Goal: Task Accomplishment & Management: Complete application form

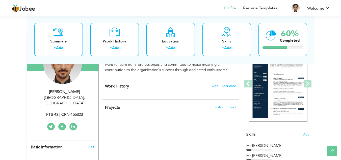
scroll to position [58, 0]
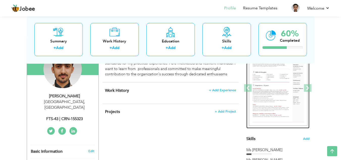
click at [289, 90] on img at bounding box center [278, 88] width 59 height 76
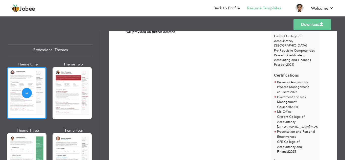
scroll to position [109, 0]
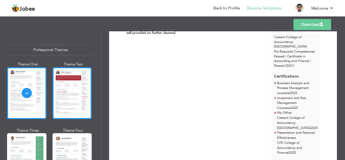
click at [65, 82] on div at bounding box center [71, 93] width 39 height 52
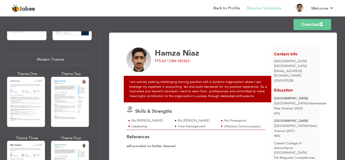
scroll to position [212, 0]
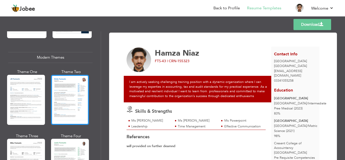
click at [72, 95] on div at bounding box center [70, 100] width 38 height 50
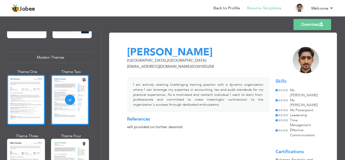
click at [24, 89] on div at bounding box center [26, 100] width 38 height 50
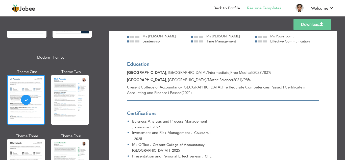
scroll to position [80, 0]
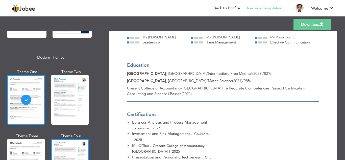
click at [57, 155] on div at bounding box center [70, 164] width 38 height 50
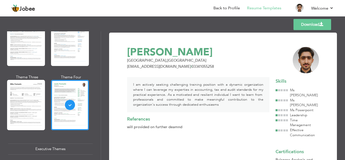
scroll to position [297, 0]
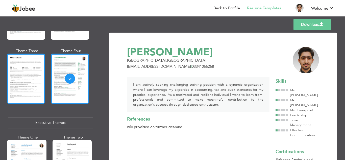
click at [12, 89] on div at bounding box center [26, 78] width 38 height 50
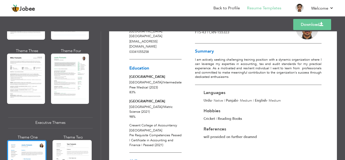
scroll to position [0, 0]
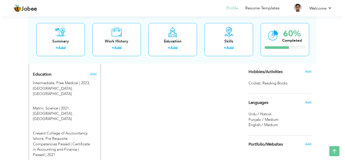
scroll to position [201, 0]
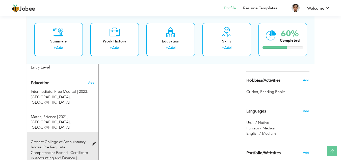
click at [92, 142] on span at bounding box center [95, 144] width 6 height 4
type input "Cresent College of Accouintancy lahore"
type input "Pre Requisite Competencies Passed | Certificate in Accounting and Finance | Pas…"
type input "2021"
radio input "true"
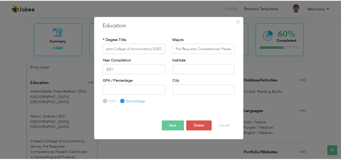
scroll to position [0, 0]
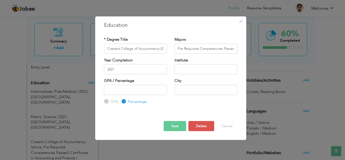
click at [325, 108] on div "× Education * Degree Title Cresent College of Accouintancy lahore Majors Pre Re…" at bounding box center [172, 80] width 345 height 160
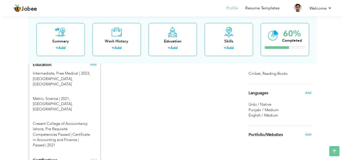
scroll to position [219, 0]
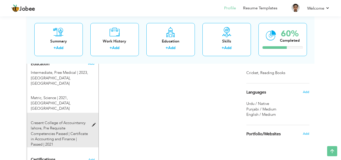
click at [94, 123] on span at bounding box center [95, 125] width 6 height 4
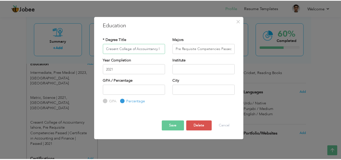
scroll to position [0, 0]
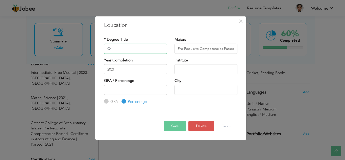
type input "C"
click at [209, 72] on input "text" at bounding box center [205, 69] width 63 height 10
type input "Cresent College of Accountancy"
click at [198, 90] on input "text" at bounding box center [205, 90] width 63 height 10
type input "[GEOGRAPHIC_DATA]"
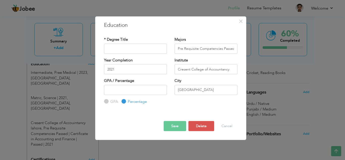
click at [169, 130] on button "Save" at bounding box center [174, 126] width 22 height 10
click at [230, 68] on input "Cresent College of Accountancy" at bounding box center [205, 69] width 63 height 10
drag, startPoint x: 230, startPoint y: 68, endPoint x: 161, endPoint y: 69, distance: 68.9
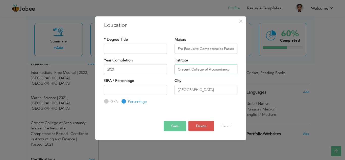
click at [161, 69] on div "Year Completion 2021 Institute Cresent College of Accountancy" at bounding box center [170, 67] width 141 height 20
click at [232, 69] on input "Cresent College of Accountancy" at bounding box center [205, 69] width 63 height 10
drag, startPoint x: 232, startPoint y: 69, endPoint x: 165, endPoint y: 67, distance: 66.9
click at [165, 67] on div "Year Completion 2021 Institute Cresent College of Accountancy" at bounding box center [170, 67] width 141 height 20
click at [129, 46] on input "text" at bounding box center [135, 48] width 63 height 10
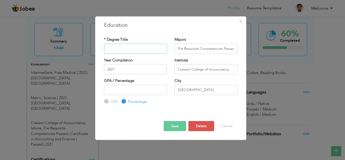
paste input "Cresent College of Accountancy"
type input "Cresent College of Accountancy"
click at [234, 71] on input "Cresent College of Accountancy" at bounding box center [205, 69] width 63 height 10
type input "C"
click at [175, 125] on button "Save" at bounding box center [174, 126] width 22 height 10
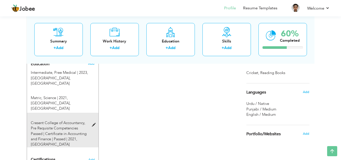
click at [92, 123] on span at bounding box center [95, 125] width 6 height 4
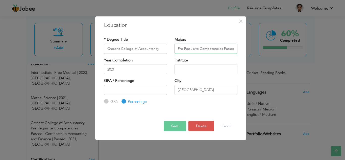
click at [235, 45] on input "Pre Requisite Competencies Passed | Certificate in Accounting and Finance | Pas…" at bounding box center [205, 48] width 63 height 10
click at [131, 68] on input "2021" at bounding box center [135, 69] width 63 height 10
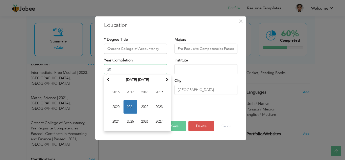
type input "2"
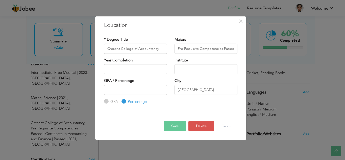
click at [179, 126] on button "Save" at bounding box center [174, 126] width 22 height 10
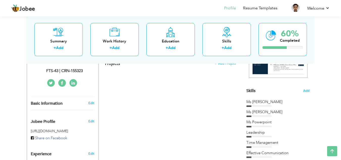
scroll to position [75, 0]
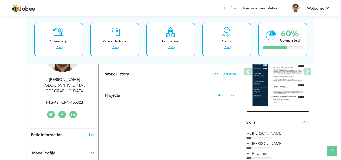
click at [280, 72] on img at bounding box center [278, 72] width 59 height 76
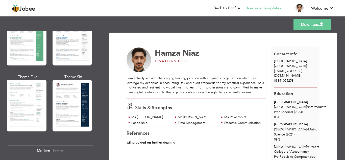
scroll to position [150, 0]
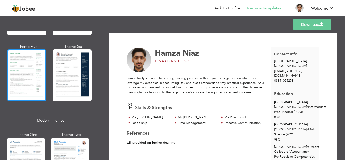
click at [29, 70] on div at bounding box center [26, 75] width 39 height 52
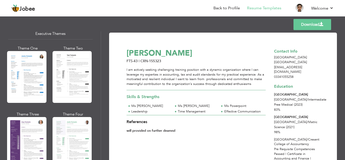
scroll to position [390, 0]
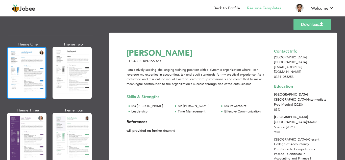
click at [19, 53] on div at bounding box center [26, 73] width 39 height 52
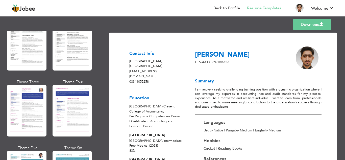
scroll to position [588, 0]
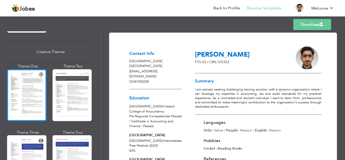
click at [27, 93] on div at bounding box center [26, 95] width 39 height 52
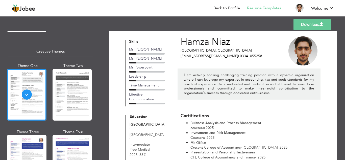
scroll to position [0, 0]
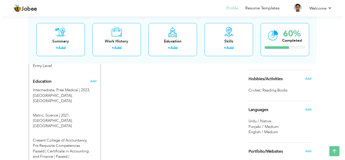
scroll to position [205, 0]
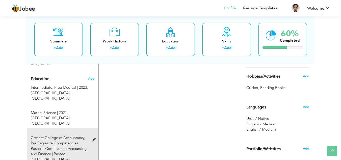
click at [92, 138] on span at bounding box center [95, 140] width 6 height 4
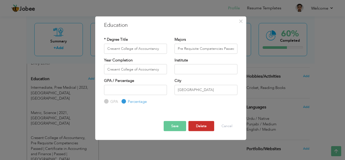
click at [199, 126] on button "Delete" at bounding box center [201, 126] width 26 height 10
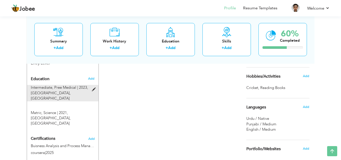
click at [94, 88] on span at bounding box center [95, 90] width 6 height 4
type input "Intermediate"
type input "Pree Medical"
type input "2023"
type input "[GEOGRAPHIC_DATA]"
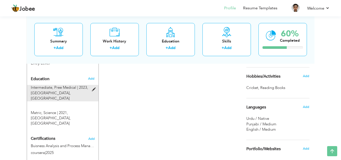
type input "83"
type input "Shorkot City"
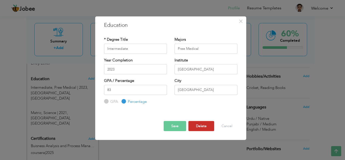
click at [198, 127] on button "Delete" at bounding box center [201, 126] width 26 height 10
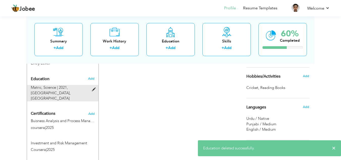
click at [94, 88] on span at bounding box center [95, 90] width 6 height 4
type input "Matric"
type input "Science"
type input "2021"
type input "Govt High School"
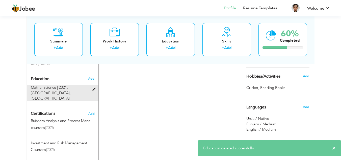
type input "98"
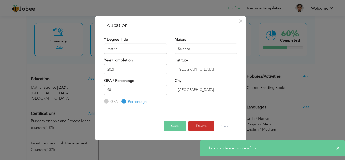
click at [202, 123] on button "Delete" at bounding box center [201, 126] width 26 height 10
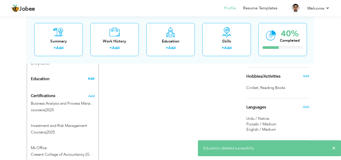
click at [92, 76] on span "Add" at bounding box center [91, 78] width 7 height 5
radio input "true"
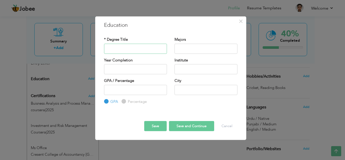
click at [121, 49] on input "text" at bounding box center [135, 48] width 63 height 10
type input "Pre-Requisite Competencies"
click at [194, 46] on input "text" at bounding box center [205, 48] width 63 height 10
click at [188, 72] on input "text" at bounding box center [205, 69] width 63 height 10
type input "Cresent College of Accountancy"
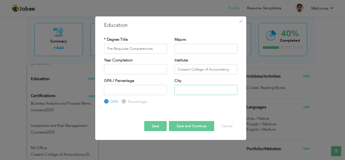
click at [201, 94] on input "text" at bounding box center [205, 90] width 63 height 10
type input "[GEOGRAPHIC_DATA]"
click at [155, 127] on button "Save" at bounding box center [155, 126] width 22 height 10
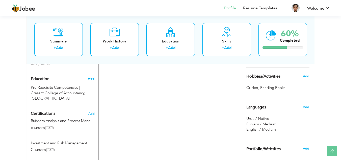
click at [93, 76] on span "Add" at bounding box center [91, 78] width 7 height 5
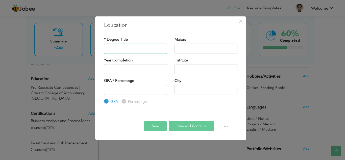
click at [130, 50] on input "text" at bounding box center [135, 48] width 63 height 10
type input "Certificate in Accounting and Finance"
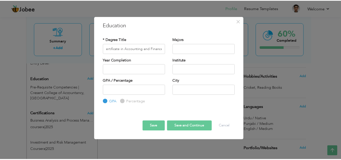
scroll to position [0, 0]
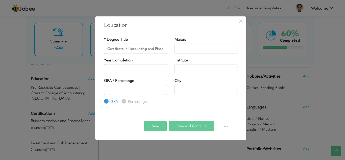
click at [153, 126] on button "Save" at bounding box center [155, 126] width 22 height 10
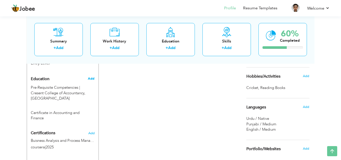
click at [92, 76] on span "Add" at bounding box center [91, 78] width 7 height 5
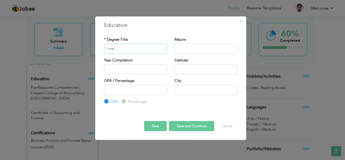
type input "Intermediate"
click at [193, 51] on input "text" at bounding box center [205, 48] width 63 height 10
type input "Pree Medical"
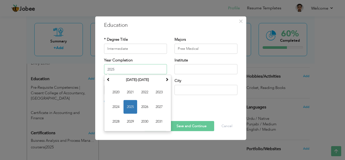
click at [125, 65] on input "2025" at bounding box center [135, 69] width 63 height 10
click at [158, 93] on span "2023" at bounding box center [159, 92] width 14 height 14
type input "2023"
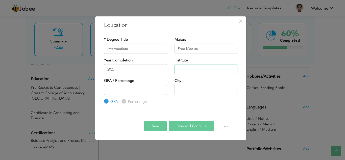
click at [200, 71] on input "text" at bounding box center [205, 69] width 63 height 10
type input "[GEOGRAPHIC_DATA]"
click at [192, 96] on div "City" at bounding box center [206, 88] width 70 height 20
click at [190, 92] on input "text" at bounding box center [205, 90] width 63 height 10
type input "[GEOGRAPHIC_DATA]"
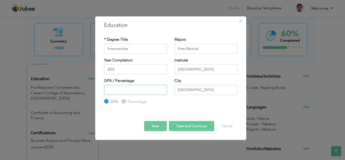
click at [140, 87] on input "number" at bounding box center [135, 90] width 63 height 10
type input "82"
click at [126, 102] on label "Percentage" at bounding box center [136, 101] width 20 height 5
click at [125, 102] on input "Percentage" at bounding box center [122, 101] width 3 height 3
radio input "true"
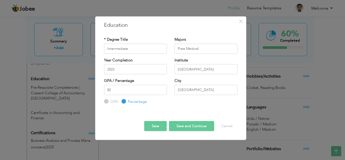
click at [152, 127] on button "Save" at bounding box center [155, 126] width 22 height 10
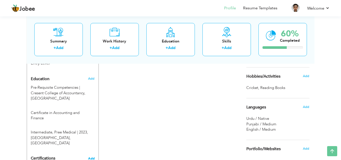
click at [90, 156] on span "Add" at bounding box center [91, 158] width 7 height 4
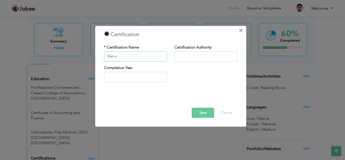
type input "Matric"
click at [242, 31] on span "×" at bounding box center [240, 30] width 4 height 9
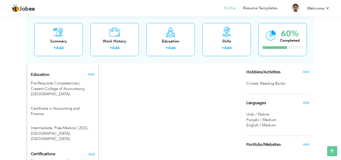
scroll to position [208, 0]
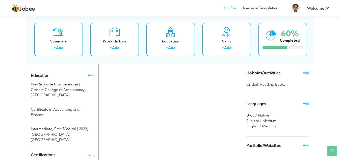
click at [92, 73] on span "Add" at bounding box center [91, 75] width 7 height 5
radio input "true"
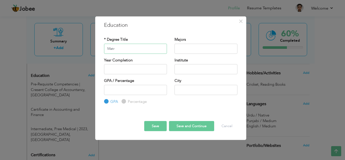
type input "Matric"
click at [210, 47] on input "text" at bounding box center [205, 48] width 63 height 10
type input "Science"
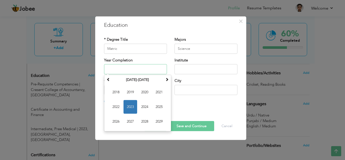
click at [140, 69] on input "text" at bounding box center [135, 69] width 63 height 10
type input "2021"
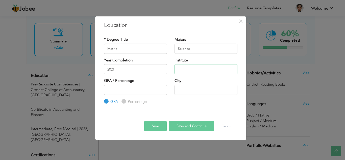
click at [188, 67] on input "text" at bounding box center [205, 69] width 63 height 10
type input "[GEOGRAPHIC_DATA]"
click at [197, 87] on input "text" at bounding box center [205, 90] width 63 height 10
type input "[GEOGRAPHIC_DATA]"
click at [122, 102] on input "Percentage" at bounding box center [122, 101] width 3 height 3
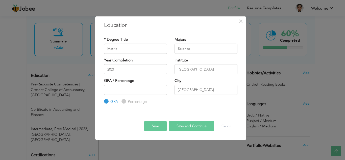
radio input "true"
click at [133, 91] on input "number" at bounding box center [135, 90] width 63 height 10
type input "98"
click at [157, 128] on button "Save" at bounding box center [155, 126] width 22 height 10
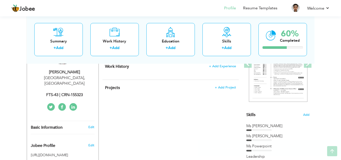
scroll to position [89, 0]
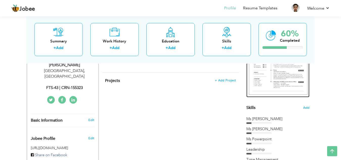
click at [278, 79] on img at bounding box center [278, 57] width 59 height 76
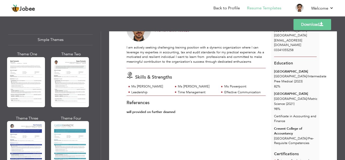
scroll to position [900, 0]
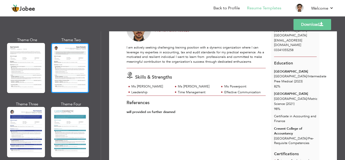
click at [64, 66] on div at bounding box center [70, 68] width 38 height 50
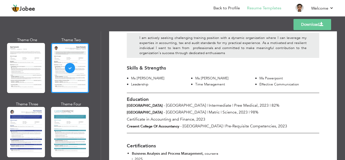
scroll to position [57, 0]
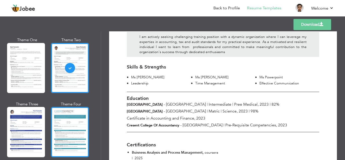
click at [65, 115] on div at bounding box center [70, 132] width 38 height 50
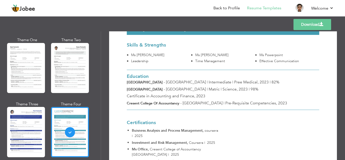
scroll to position [74, 0]
drag, startPoint x: 343, startPoint y: 84, endPoint x: 344, endPoint y: 100, distance: 16.5
click at [344, 100] on div "Download Hamza Niaz islamabad , Pakistan hamzaniaz3606@gmail.com 03341055258 Sk…" at bounding box center [223, 95] width 244 height 128
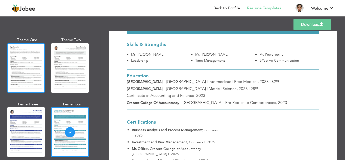
click at [22, 69] on div at bounding box center [26, 68] width 38 height 50
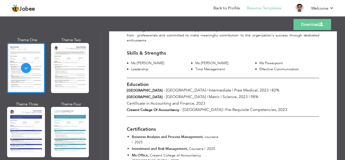
scroll to position [69, 0]
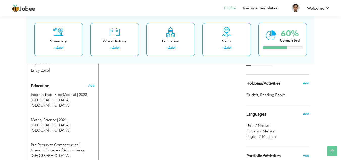
scroll to position [201, 0]
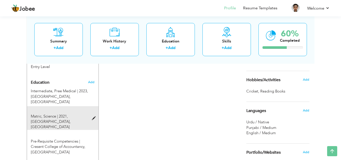
click at [94, 116] on span at bounding box center [95, 118] width 6 height 4
type input "Matric"
type input "Science"
type input "2021"
type input "[GEOGRAPHIC_DATA]"
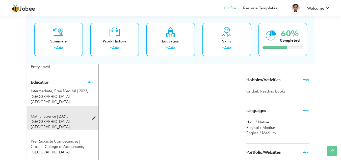
radio input "true"
type input "[GEOGRAPHIC_DATA]"
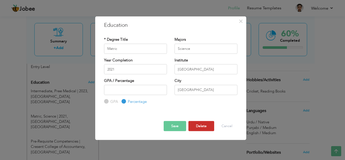
click at [195, 126] on button "Delete" at bounding box center [201, 126] width 26 height 10
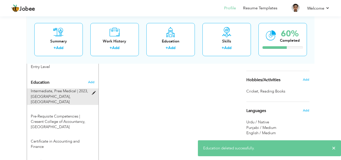
click at [94, 91] on span at bounding box center [95, 93] width 6 height 4
type input "Intermediate"
type input "Pree Medical"
type input "2023"
type input "[GEOGRAPHIC_DATA]"
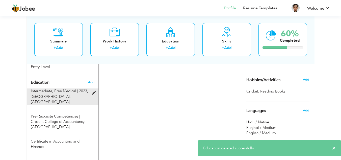
type input "82"
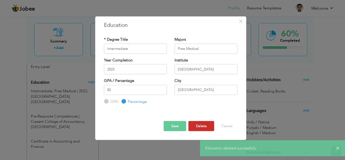
click at [201, 125] on button "Delete" at bounding box center [201, 126] width 26 height 10
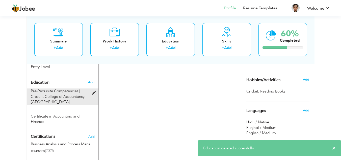
click at [93, 91] on span at bounding box center [95, 93] width 6 height 4
type input "Pre-Requisite Competencies"
type input "Cresent College of Accountancy"
radio input "true"
type input "[GEOGRAPHIC_DATA]"
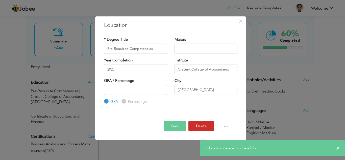
click at [201, 125] on button "Delete" at bounding box center [201, 126] width 26 height 10
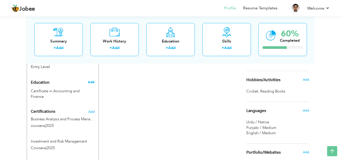
click at [90, 80] on span "Add" at bounding box center [91, 82] width 7 height 5
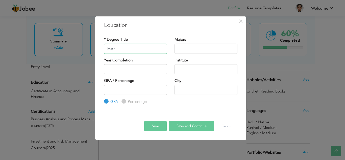
type input "Matric"
click at [193, 45] on input "text" at bounding box center [205, 48] width 63 height 10
type input "Science"
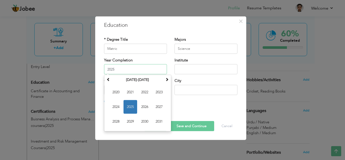
click at [144, 66] on input "2025" at bounding box center [135, 69] width 63 height 10
click at [131, 90] on span "2021" at bounding box center [130, 92] width 14 height 14
type input "2021"
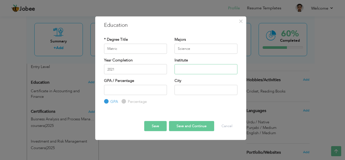
click at [196, 71] on input "text" at bounding box center [205, 69] width 63 height 10
type input "Govt High School"
click at [184, 91] on input "text" at bounding box center [205, 90] width 63 height 10
type input "[GEOGRAPHIC_DATA]"
click at [117, 89] on input "number" at bounding box center [135, 90] width 63 height 10
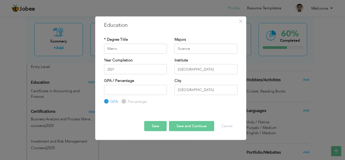
click at [124, 100] on input "Percentage" at bounding box center [122, 101] width 3 height 3
radio input "true"
click at [131, 91] on input "number" at bounding box center [135, 90] width 63 height 10
type input "98"
click at [152, 126] on button "Save" at bounding box center [155, 126] width 22 height 10
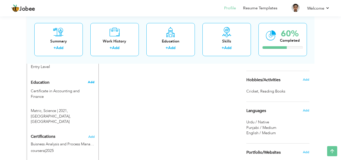
click at [92, 80] on span "Add" at bounding box center [91, 82] width 7 height 5
radio input "true"
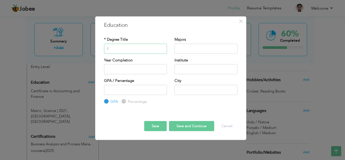
type input "Intermediate"
click at [191, 53] on input "text" at bounding box center [205, 48] width 63 height 10
type input "Pree Medical"
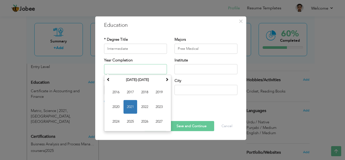
click at [139, 65] on input "text" at bounding box center [135, 69] width 63 height 10
click at [134, 69] on input "text" at bounding box center [135, 69] width 63 height 10
type input "2023"
click at [134, 69] on input "2023" at bounding box center [135, 69] width 63 height 10
click at [131, 106] on span "2023" at bounding box center [130, 107] width 14 height 14
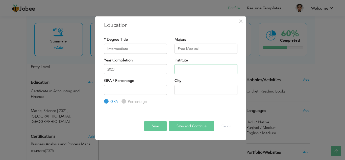
click at [196, 68] on input "text" at bounding box center [205, 69] width 63 height 10
click at [212, 70] on input "PRC Passed" at bounding box center [205, 69] width 63 height 10
type input "P"
click at [217, 66] on input "text" at bounding box center [205, 69] width 63 height 10
type input "Chenab College"
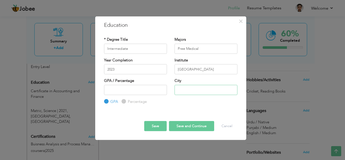
click at [193, 89] on input "text" at bounding box center [205, 90] width 63 height 10
type input "[GEOGRAPHIC_DATA]"
click at [126, 103] on label "Percentage" at bounding box center [136, 101] width 20 height 5
click at [122, 103] on input "Percentage" at bounding box center [122, 101] width 3 height 3
radio input "true"
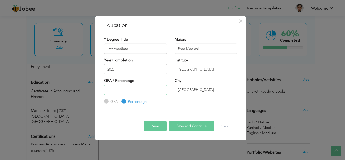
click at [133, 91] on input "number" at bounding box center [135, 90] width 63 height 10
type input "82"
click at [148, 124] on button "Save" at bounding box center [155, 126] width 22 height 10
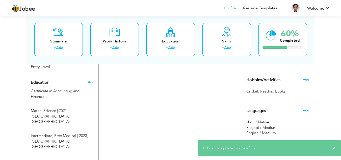
click at [91, 80] on span "Add" at bounding box center [91, 82] width 7 height 5
radio input "true"
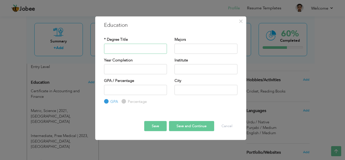
click at [131, 48] on input "text" at bounding box center [135, 48] width 63 height 10
type input "Pre-Requisite Competencies"
click at [194, 45] on input "text" at bounding box center [205, 48] width 63 height 10
click at [187, 68] on input "text" at bounding box center [205, 69] width 63 height 10
type input "Cresent College of Accountancy"
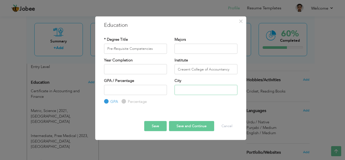
click at [198, 90] on input "text" at bounding box center [205, 90] width 63 height 10
type input "[GEOGRAPHIC_DATA]"
click at [156, 126] on button "Save" at bounding box center [155, 126] width 22 height 10
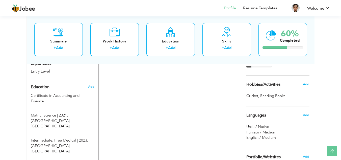
scroll to position [193, 0]
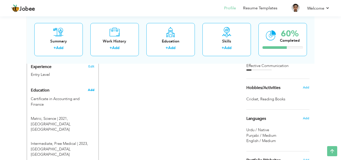
click at [90, 88] on span "Add" at bounding box center [91, 90] width 7 height 5
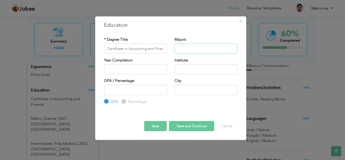
click at [199, 47] on input "text" at bounding box center [205, 48] width 63 height 10
click at [181, 71] on input "text" at bounding box center [205, 69] width 63 height 10
click at [153, 128] on button "Save" at bounding box center [155, 126] width 22 height 10
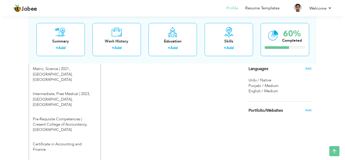
scroll to position [242, 0]
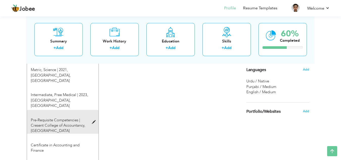
click at [94, 117] on div at bounding box center [95, 119] width 6 height 4
type input "Pre-Requisite Competencies"
type input "Cresent College of Accountancy"
type input "[GEOGRAPHIC_DATA]"
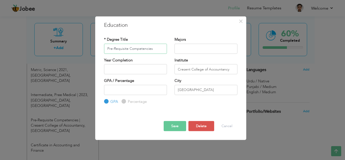
type input "Pre-Requisite Competencies"
click at [202, 53] on input "text" at bounding box center [205, 48] width 63 height 10
type input "Status | Passed"
click at [175, 124] on button "Save" at bounding box center [174, 126] width 22 height 10
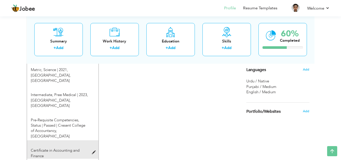
click at [53, 148] on span "Certificate in Accounting and Finance" at bounding box center [55, 153] width 49 height 10
type input "Certificate in Accounting and Finance"
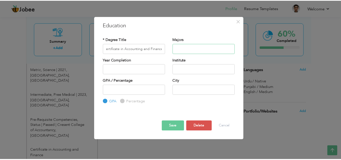
scroll to position [0, 0]
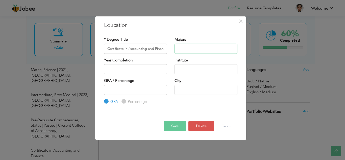
click at [201, 47] on input "text" at bounding box center [205, 48] width 63 height 10
type input "Status | Passed"
click at [175, 126] on button "Save" at bounding box center [174, 126] width 22 height 10
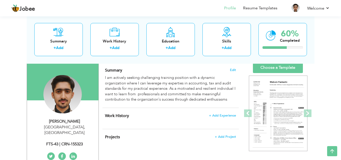
scroll to position [27, 0]
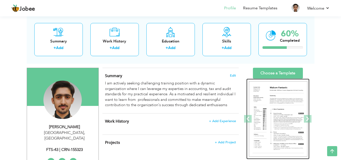
click at [275, 108] on img at bounding box center [278, 119] width 59 height 76
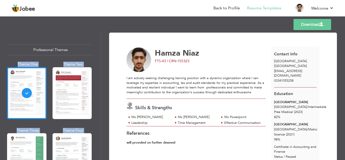
drag, startPoint x: 98, startPoint y: 39, endPoint x: 101, endPoint y: 90, distance: 51.1
click at [101, 90] on div "Professional Themes Theme One Theme Two Theme Three Theme Four" at bounding box center [172, 95] width 345 height 128
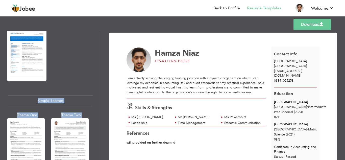
scroll to position [827, 0]
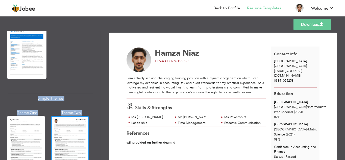
click at [75, 127] on div at bounding box center [70, 141] width 38 height 50
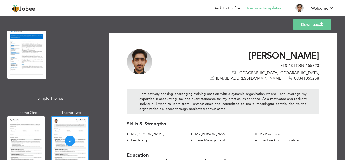
click at [342, 59] on div "Download [PERSON_NAME] FTS-43 | CRN-155323 [GEOGRAPHIC_DATA] , [GEOGRAPHIC_DATA…" at bounding box center [223, 95] width 244 height 128
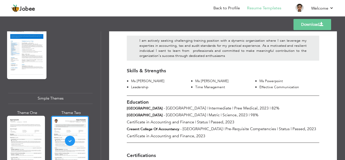
scroll to position [49, 0]
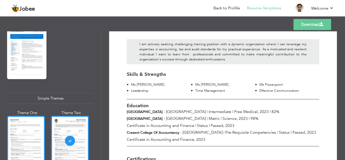
click at [38, 116] on div at bounding box center [26, 141] width 38 height 50
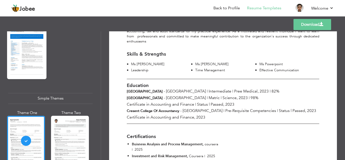
scroll to position [74, 0]
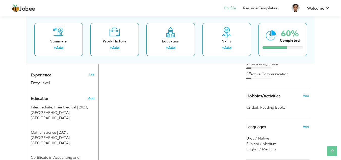
scroll to position [186, 0]
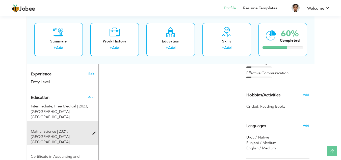
drag, startPoint x: 58, startPoint y: 102, endPoint x: 58, endPoint y: 122, distance: 19.9
click at [58, 122] on div "Education Add Intermediate, Pree Medical | 2023, [GEOGRAPHIC_DATA], [GEOGRAPHIC…" at bounding box center [63, 153] width 64 height 122
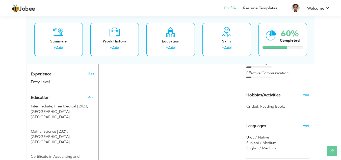
drag, startPoint x: 59, startPoint y: 105, endPoint x: 59, endPoint y: 128, distance: 23.0
click at [59, 128] on div "Education Add Intermediate, Pree Medical | 2023, [GEOGRAPHIC_DATA], [GEOGRAPHIC…" at bounding box center [63, 153] width 64 height 122
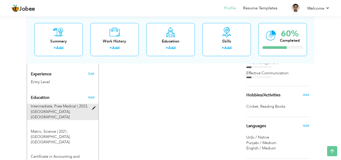
click at [93, 106] on span at bounding box center [95, 108] width 6 height 4
type input "Intermediate"
type input "Pree Medical"
type input "2023"
type input "[GEOGRAPHIC_DATA]"
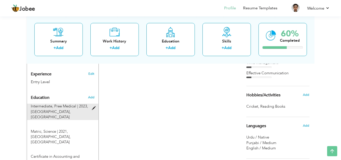
type input "82"
radio input "true"
type input "[GEOGRAPHIC_DATA]"
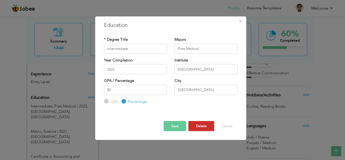
click at [204, 129] on button "Delete" at bounding box center [201, 126] width 26 height 10
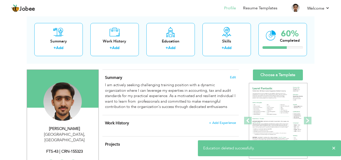
scroll to position [24, 0]
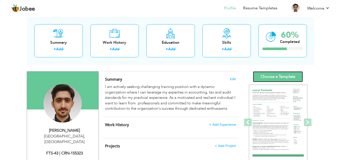
click at [279, 76] on link "Choose a Template" at bounding box center [278, 76] width 50 height 11
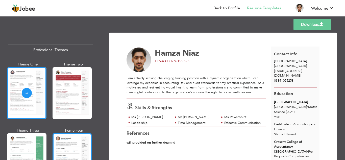
click at [67, 142] on div at bounding box center [71, 159] width 39 height 52
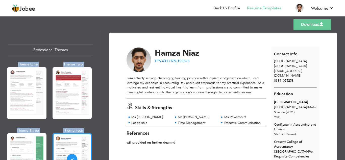
drag, startPoint x: 101, startPoint y: 44, endPoint x: 114, endPoint y: 89, distance: 47.0
click at [114, 89] on div "Professional Themes Theme One Theme Two Theme Three Theme Four" at bounding box center [172, 95] width 345 height 128
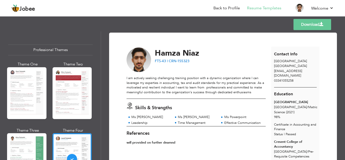
click at [71, 29] on div "Templates Download" at bounding box center [172, 24] width 345 height 16
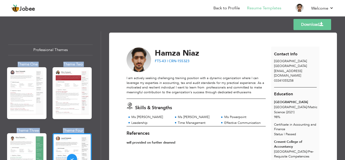
drag, startPoint x: 98, startPoint y: 41, endPoint x: 104, endPoint y: 78, distance: 37.2
click at [104, 78] on div "Professional Themes Theme One Theme Two Theme Three Theme Four" at bounding box center [172, 95] width 345 height 128
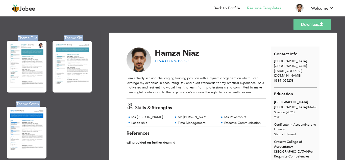
scroll to position [755, 0]
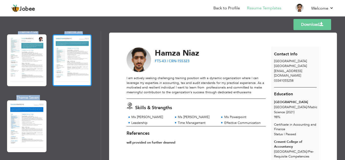
click at [63, 48] on div at bounding box center [71, 60] width 39 height 52
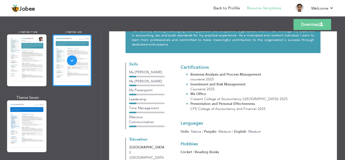
scroll to position [44, 0]
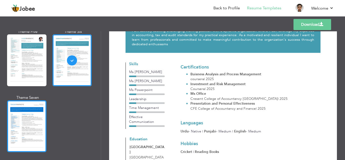
click at [13, 112] on div at bounding box center [26, 126] width 39 height 52
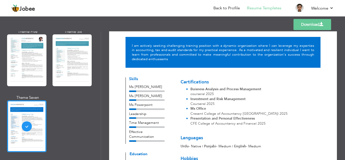
scroll to position [0, 0]
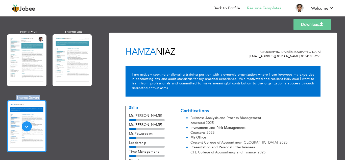
drag, startPoint x: 99, startPoint y: 135, endPoint x: 99, endPoint y: 120, distance: 15.2
click at [99, 120] on div "Professional Themes Theme One Theme Two Theme Three Theme Six" at bounding box center [50, 95] width 101 height 128
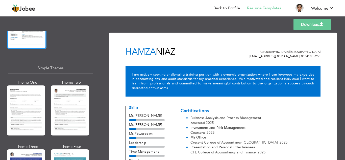
scroll to position [860, 0]
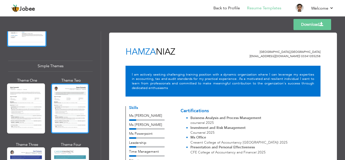
click at [61, 86] on div at bounding box center [70, 108] width 38 height 50
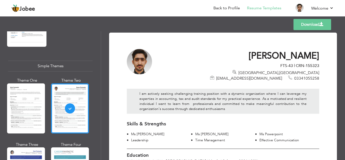
drag, startPoint x: 342, startPoint y: 56, endPoint x: 344, endPoint y: 69, distance: 12.5
click at [344, 69] on div "Download [PERSON_NAME] FTS-43 | CRN-155323 [GEOGRAPHIC_DATA] , [GEOGRAPHIC_DATA…" at bounding box center [223, 95] width 244 height 128
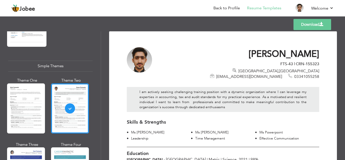
scroll to position [0, 0]
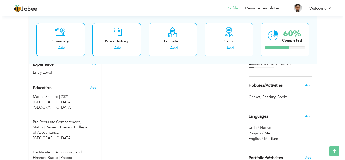
scroll to position [205, 0]
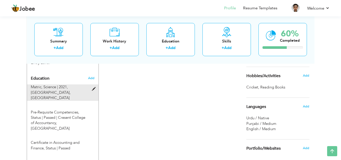
click at [93, 87] on span at bounding box center [95, 89] width 6 height 4
type input "Matric"
type input "Science"
type input "2021"
type input "[GEOGRAPHIC_DATA]"
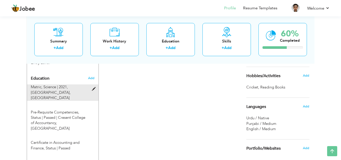
type input "98"
type input "[GEOGRAPHIC_DATA]"
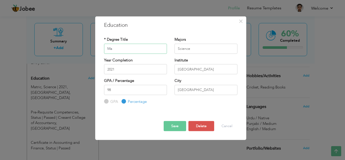
type input "M"
type input "Pre-Requisite Competencies"
click at [201, 49] on input "Science" at bounding box center [205, 48] width 63 height 10
type input "S"
type input "Status | Passed"
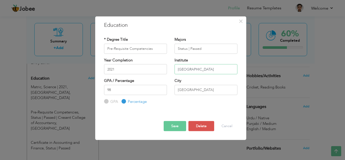
click at [217, 66] on input "[GEOGRAPHIC_DATA]" at bounding box center [205, 69] width 63 height 10
type input "G"
type input "Cresent College of Accountancy"
click at [214, 90] on input "[GEOGRAPHIC_DATA]" at bounding box center [205, 90] width 63 height 10
type input "s"
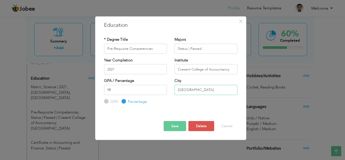
type input "[GEOGRAPHIC_DATA]"
click at [146, 68] on input "2021" at bounding box center [135, 69] width 63 height 10
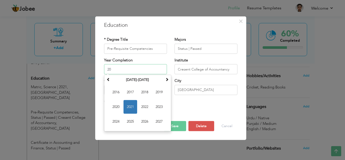
type input "2"
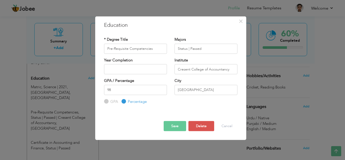
click at [190, 97] on div "City [GEOGRAPHIC_DATA]" at bounding box center [206, 88] width 70 height 20
click at [136, 92] on input "98" at bounding box center [135, 90] width 63 height 10
type input "9"
click at [173, 126] on button "Save" at bounding box center [174, 126] width 22 height 10
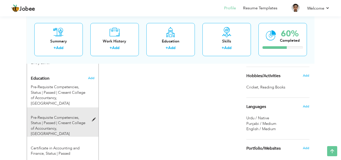
click at [93, 118] on span at bounding box center [95, 120] width 6 height 4
radio input "true"
type input "[GEOGRAPHIC_DATA]"
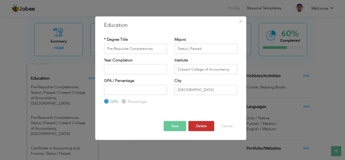
click at [202, 124] on button "Delete" at bounding box center [201, 126] width 26 height 10
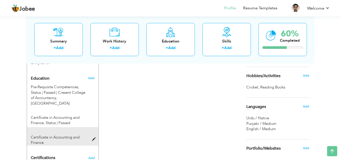
click at [94, 137] on span at bounding box center [95, 139] width 6 height 4
type input "Certificate in Accounting and Finance"
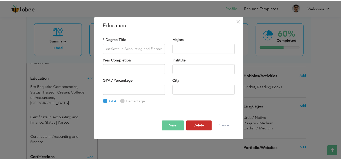
scroll to position [0, 0]
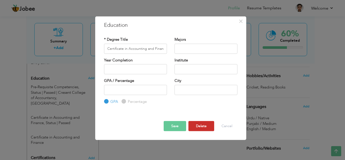
click at [202, 129] on button "Delete" at bounding box center [201, 126] width 26 height 10
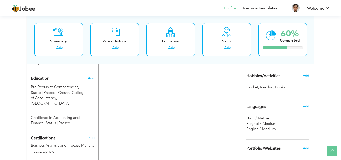
click at [91, 76] on span "Add" at bounding box center [91, 78] width 7 height 5
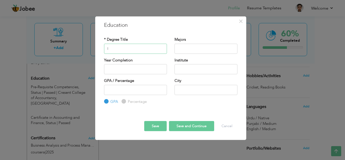
type input "Intermediate"
click at [199, 50] on input "text" at bounding box center [205, 48] width 63 height 10
type input "Pree Medical"
click at [187, 71] on input "text" at bounding box center [205, 69] width 63 height 10
type input "[GEOGRAPHIC_DATA]"
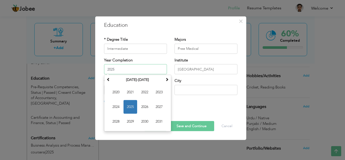
click at [131, 66] on input "2025" at bounding box center [135, 69] width 63 height 10
click at [162, 89] on span "2023" at bounding box center [159, 92] width 14 height 14
type input "2023"
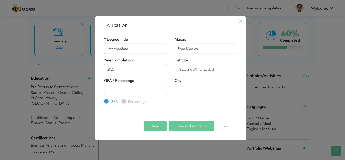
click at [191, 90] on input "text" at bounding box center [205, 90] width 63 height 10
type input "[GEOGRAPHIC_DATA]"
click at [124, 101] on input "Percentage" at bounding box center [122, 101] width 3 height 3
radio input "true"
click at [136, 92] on input "number" at bounding box center [135, 90] width 63 height 10
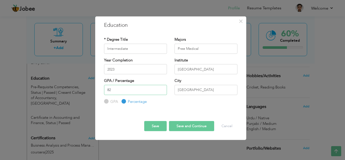
type input "82"
click at [186, 123] on button "Save and Continue" at bounding box center [191, 126] width 45 height 10
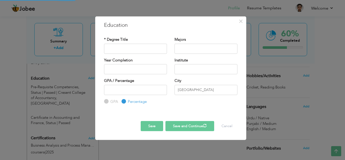
radio input "true"
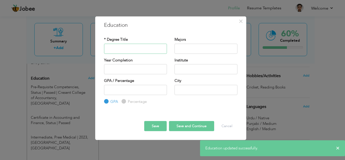
click at [117, 47] on input "text" at bounding box center [135, 48] width 63 height 10
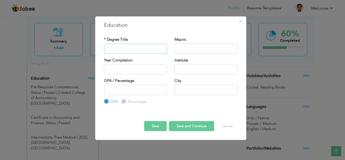
type input "Matric"
click at [189, 49] on input "text" at bounding box center [205, 48] width 63 height 10
type input "Science"
click at [127, 63] on div "Year Completion" at bounding box center [135, 65] width 63 height 17
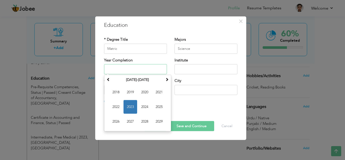
click at [127, 68] on input "text" at bounding box center [135, 69] width 63 height 10
type input "2021"
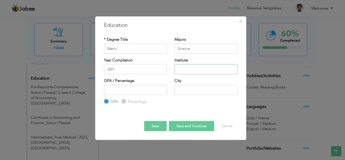
click at [201, 71] on input "text" at bounding box center [205, 69] width 63 height 10
type input "[GEOGRAPHIC_DATA]"
click at [195, 87] on input "text" at bounding box center [205, 90] width 63 height 10
type input "[GEOGRAPHIC_DATA]"
click at [126, 102] on label "Percentage" at bounding box center [136, 101] width 20 height 5
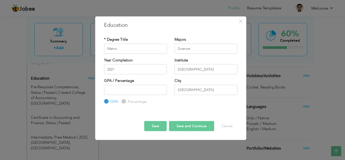
click at [125, 102] on input "Percentage" at bounding box center [122, 101] width 3 height 3
radio input "true"
click at [134, 95] on input "number" at bounding box center [135, 90] width 63 height 10
type input "98"
click at [190, 124] on button "Save and Continue" at bounding box center [191, 126] width 45 height 10
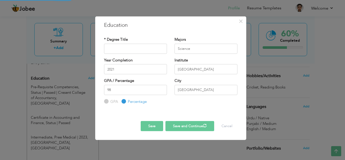
radio input "true"
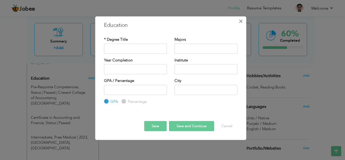
click at [240, 20] on span "×" at bounding box center [240, 20] width 4 height 9
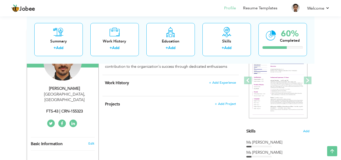
scroll to position [53, 0]
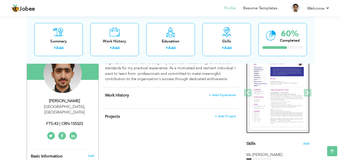
click at [270, 82] on img at bounding box center [278, 93] width 59 height 76
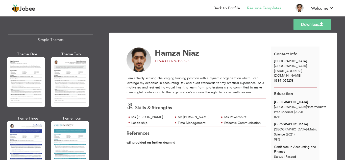
scroll to position [900, 0]
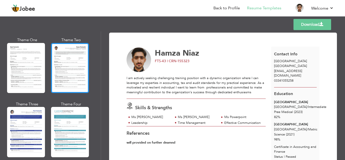
click at [59, 47] on div at bounding box center [70, 68] width 38 height 50
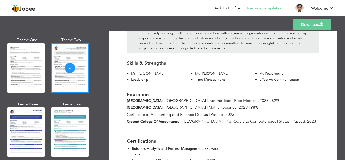
scroll to position [57, 0]
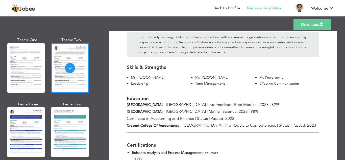
click at [306, 27] on link "Download" at bounding box center [312, 24] width 38 height 11
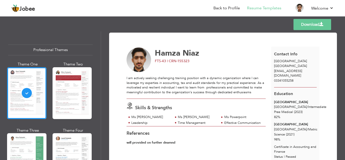
drag, startPoint x: 98, startPoint y: 40, endPoint x: 98, endPoint y: 46, distance: 6.6
click at [98, 46] on div "Professional Themes Theme One Theme Two Theme Three Theme Six" at bounding box center [50, 95] width 101 height 128
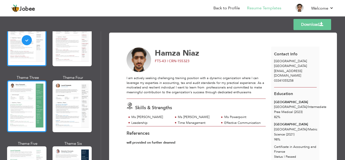
click at [33, 110] on div at bounding box center [26, 106] width 39 height 52
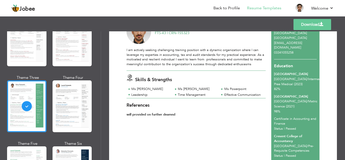
scroll to position [26, 0]
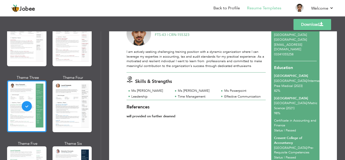
click at [333, 119] on div "Download [PERSON_NAME] FTS-43 | CRN-155323 Skills & Strengths Ms Excel Ms [PERS…" at bounding box center [223, 157] width 228 height 302
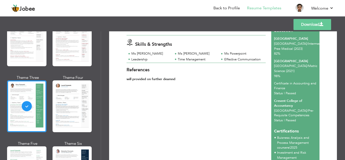
scroll to position [0, 0]
